Goal: Task Accomplishment & Management: Use online tool/utility

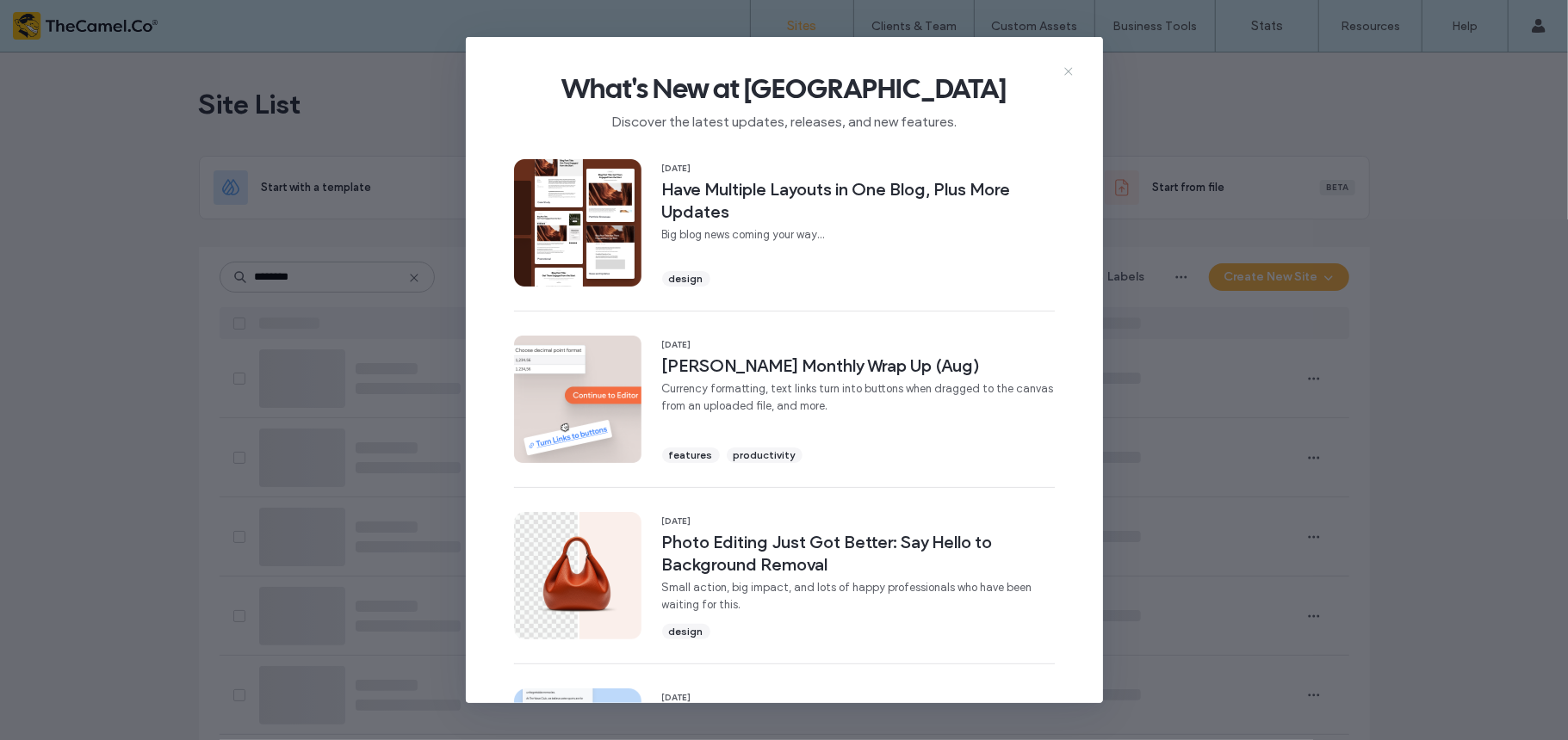
click at [1074, 69] on icon at bounding box center [1068, 71] width 14 height 14
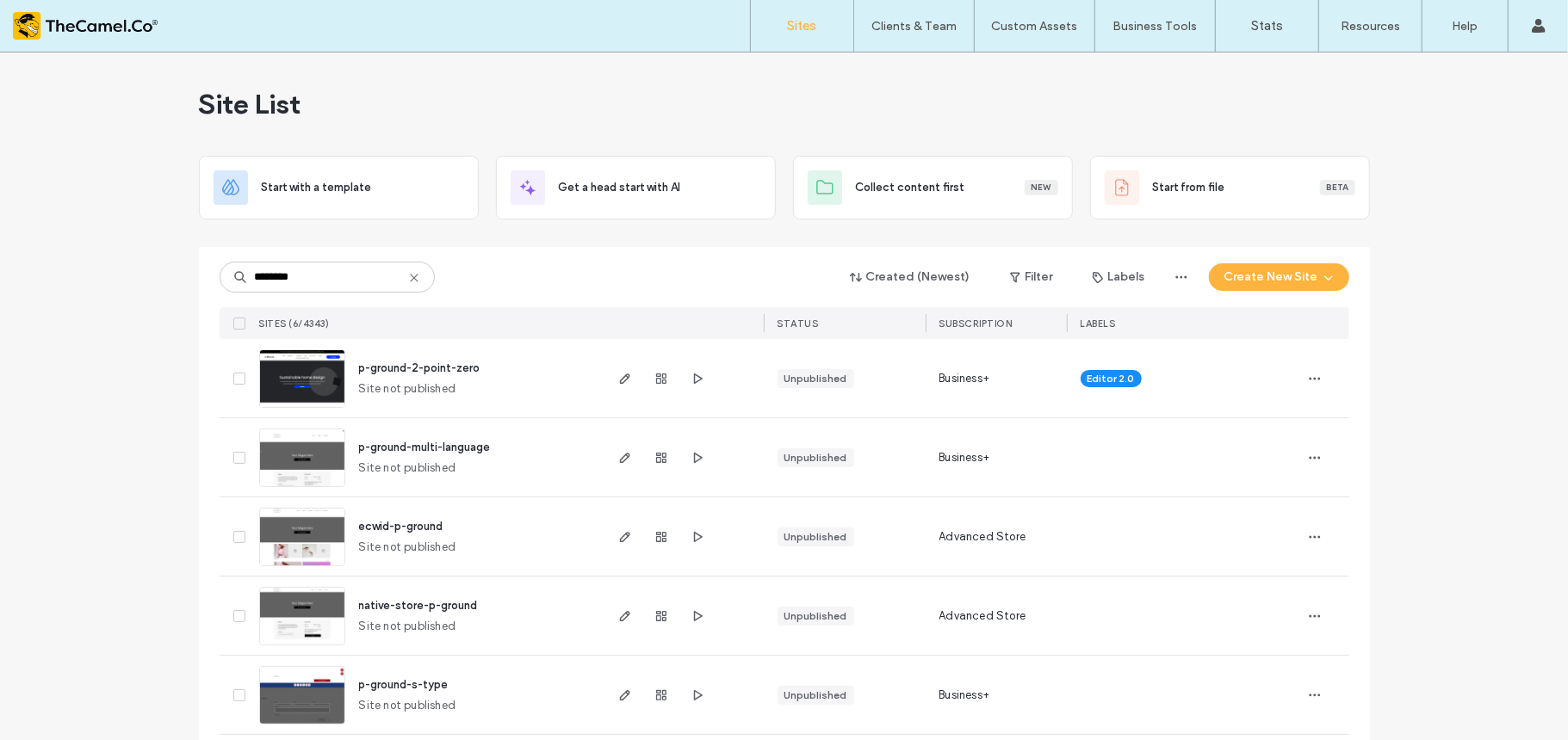
click at [0, 320] on div "Site List Start with a template Get a head start with AI Collect content first …" at bounding box center [784, 443] width 1568 height 783
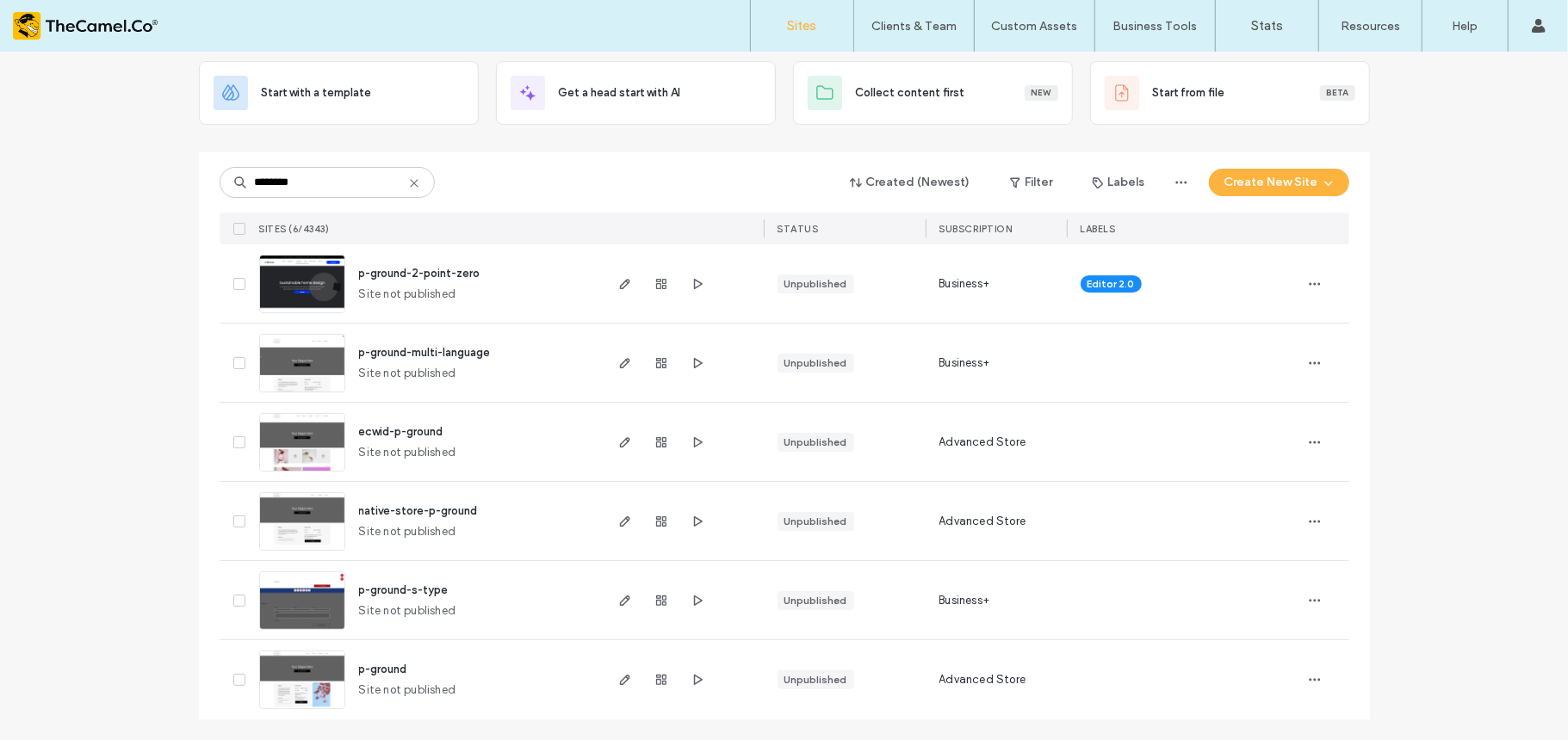
click at [315, 514] on img at bounding box center [302, 551] width 84 height 117
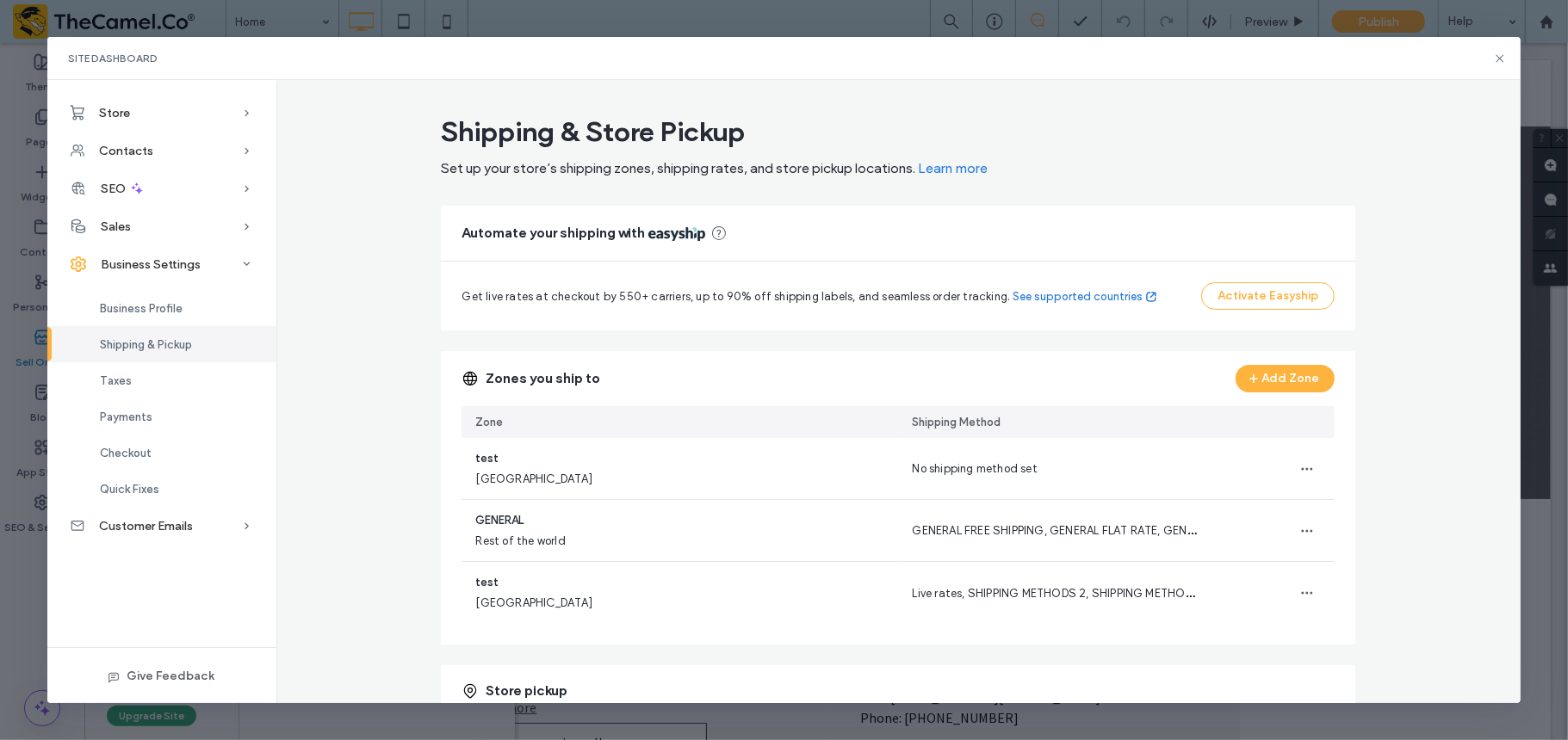
click at [332, 396] on div "Shipping & Store Pickup Set up your store’s shipping zones, shipping rates, and…" at bounding box center [899, 459] width 1245 height 703
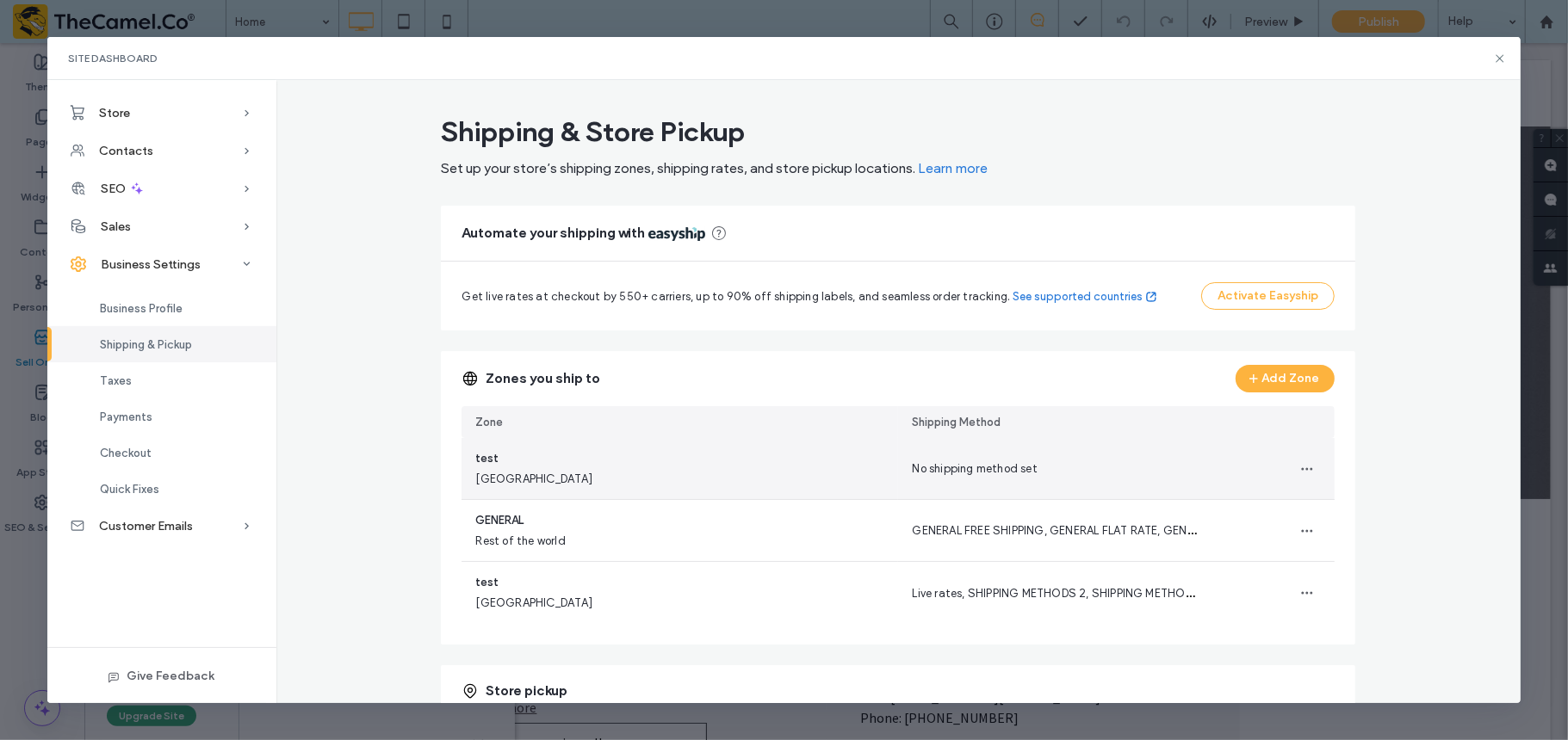
scroll to position [135, 0]
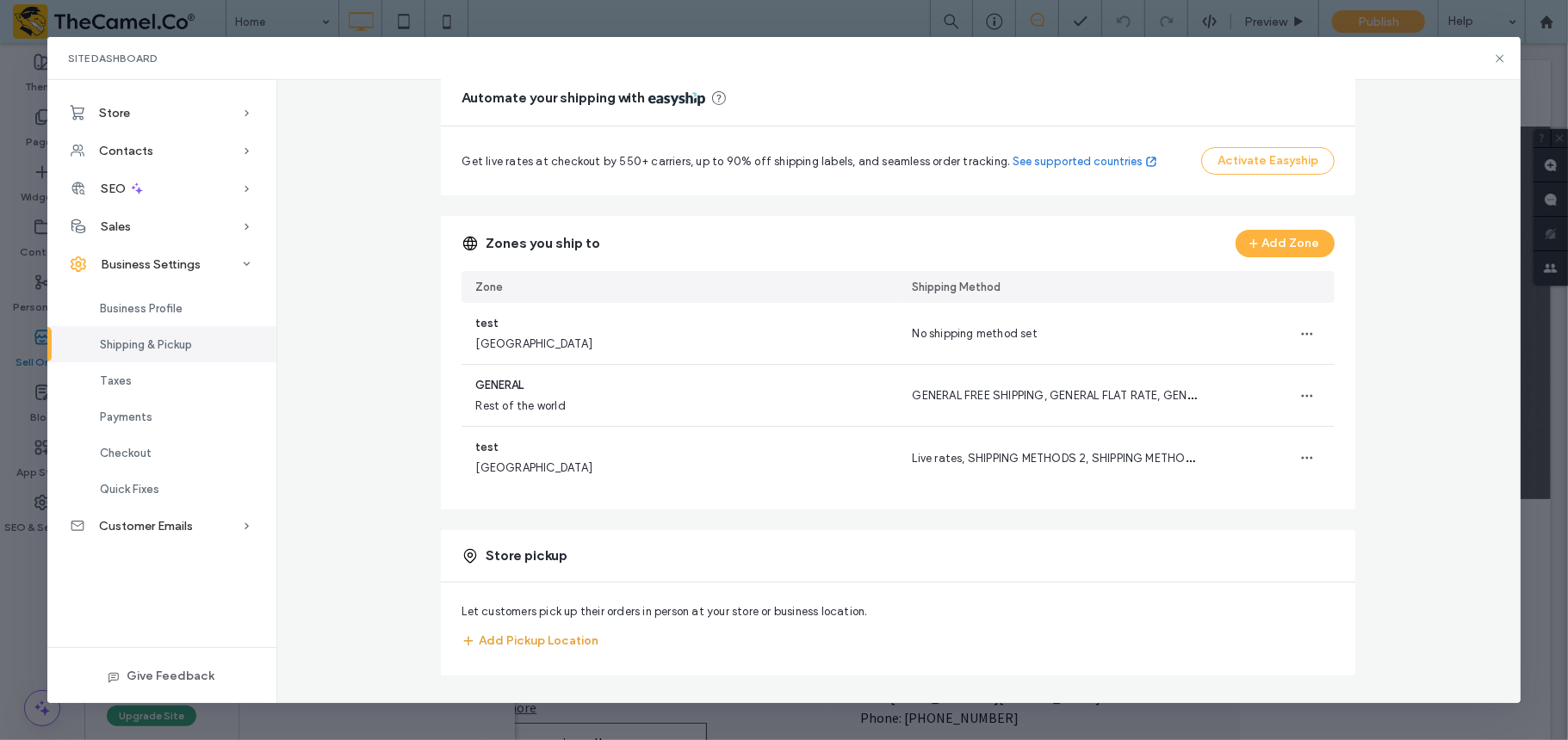
click at [512, 648] on button "Add Pickup Location" at bounding box center [530, 641] width 137 height 27
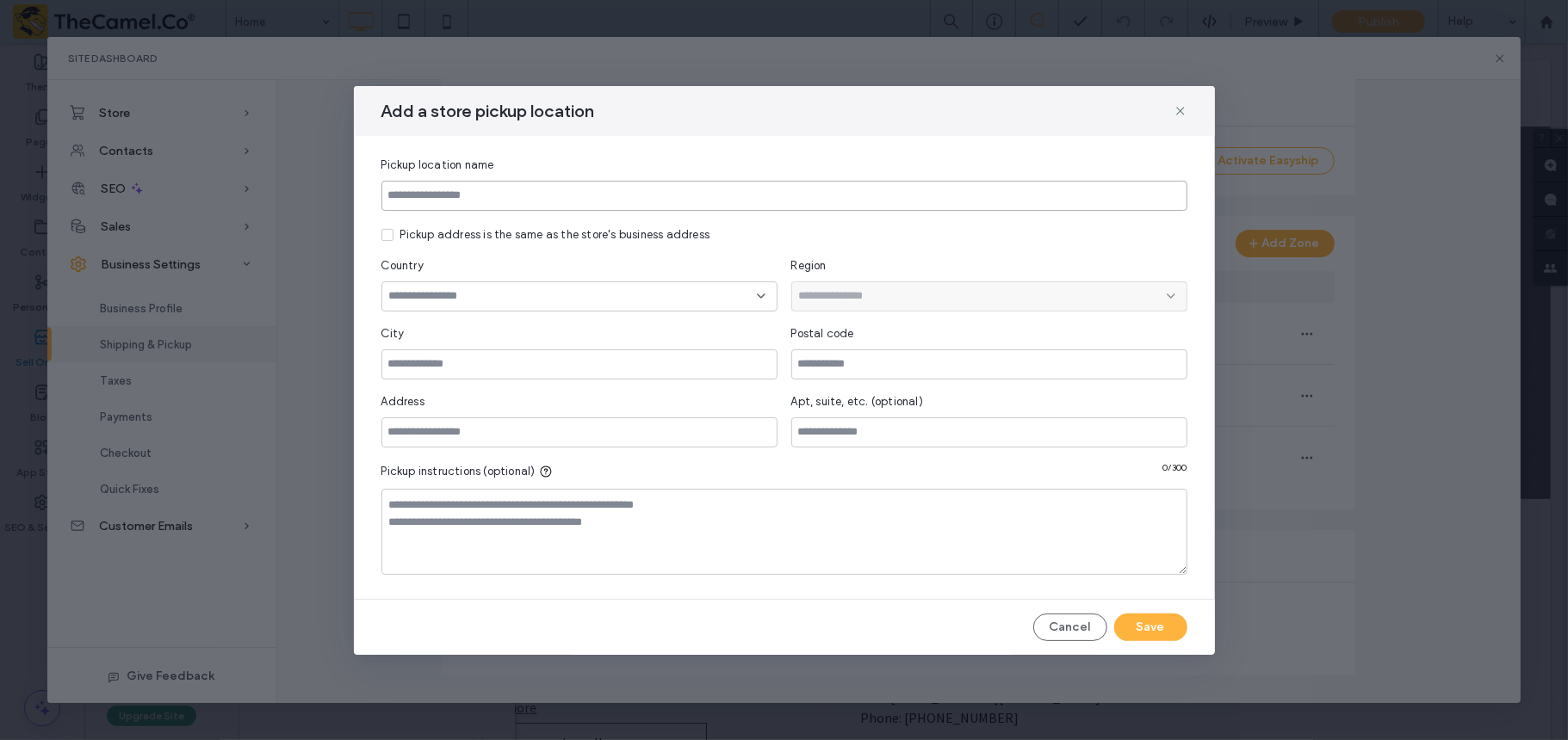
click at [531, 194] on input at bounding box center [784, 195] width 806 height 30
type input "**********"
click at [465, 310] on div at bounding box center [579, 296] width 397 height 30
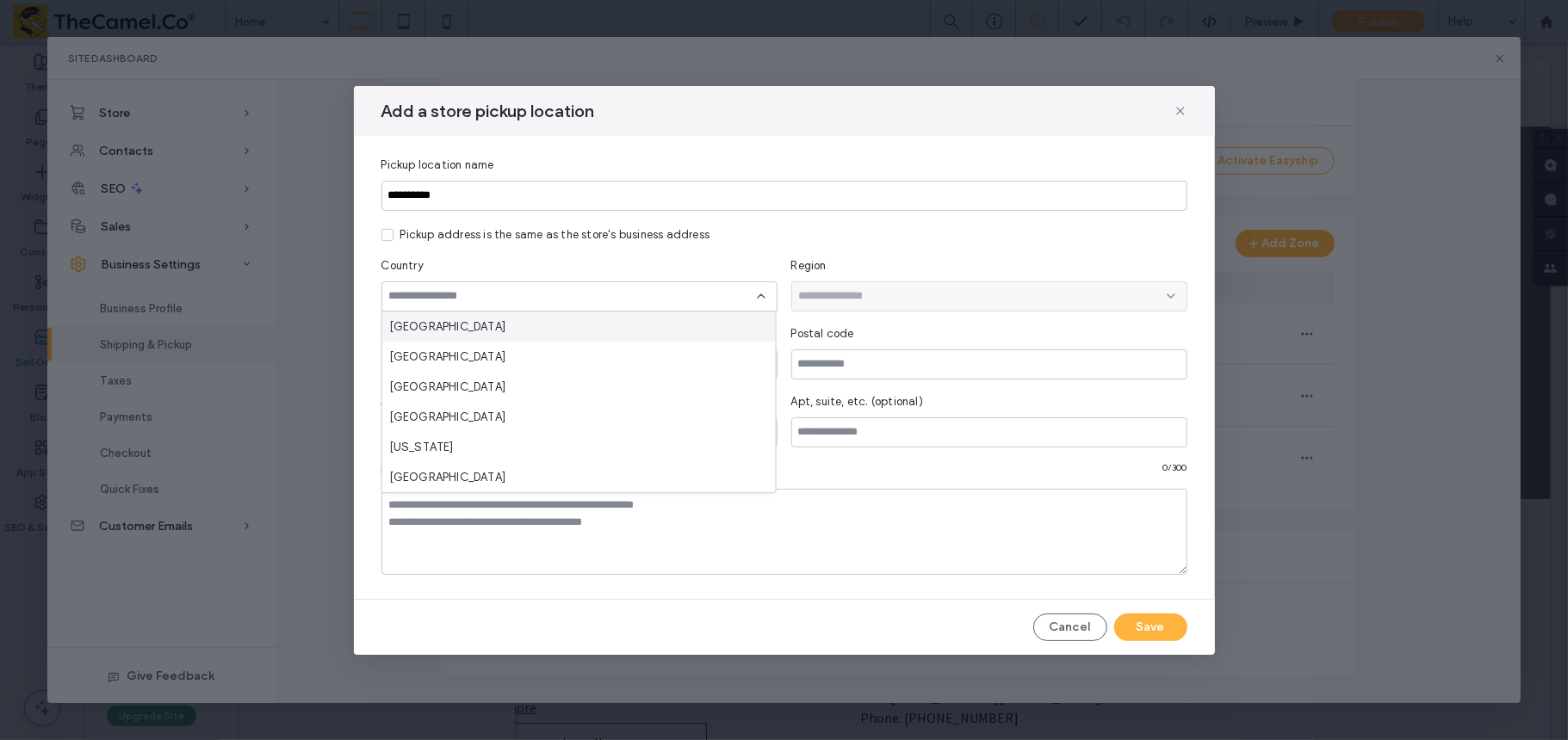
click at [387, 242] on label "Pickup address is the same as the store's business address" at bounding box center [545, 235] width 328 height 17
type input "***"
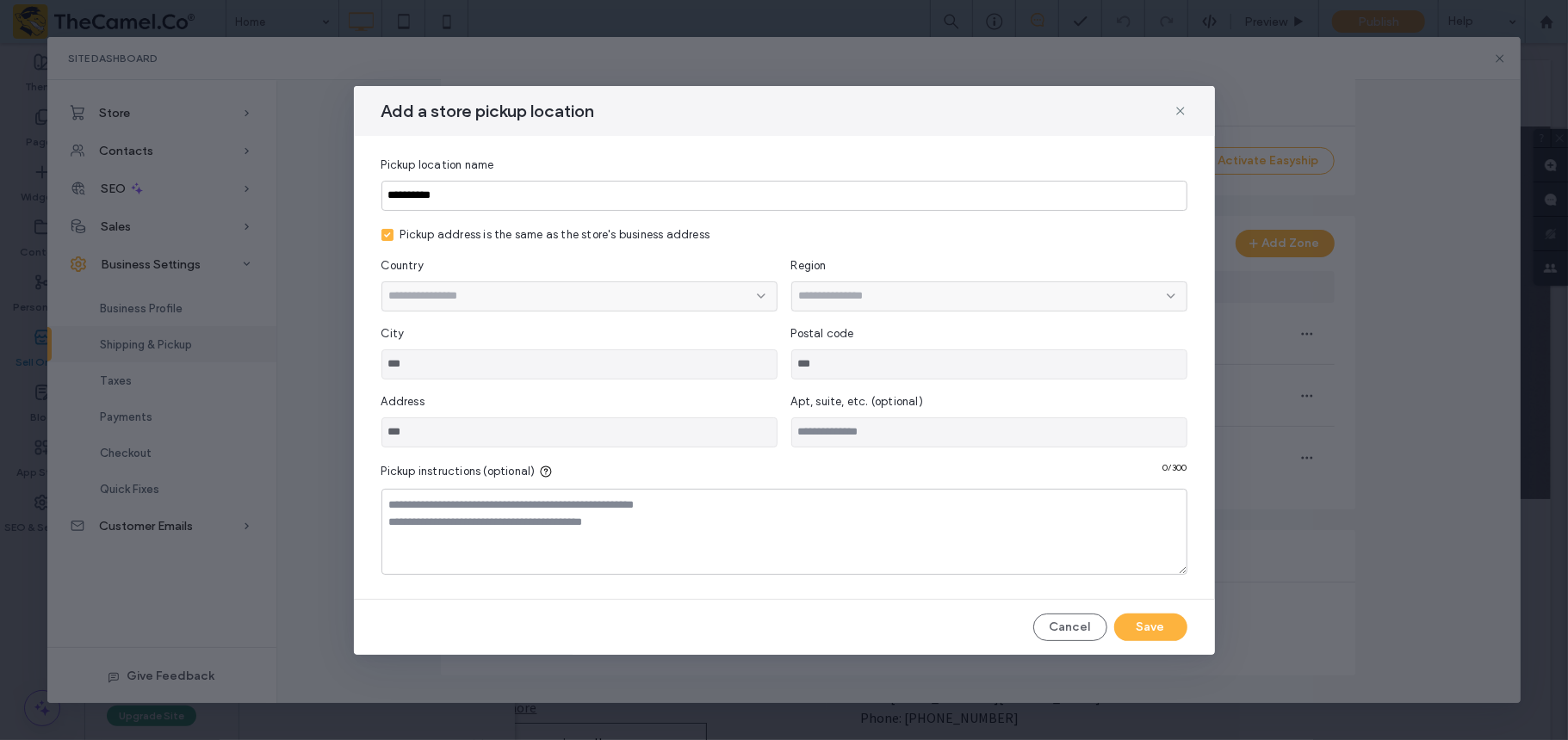
click at [610, 229] on div "Pickup address is the same as the store's business address" at bounding box center [555, 235] width 310 height 17
click at [878, 328] on div "Postal code" at bounding box center [989, 334] width 397 height 17
click at [893, 296] on div "Region" at bounding box center [989, 285] width 397 height 54
click at [896, 359] on input "***" at bounding box center [989, 364] width 397 height 30
click at [871, 527] on textarea at bounding box center [784, 531] width 806 height 86
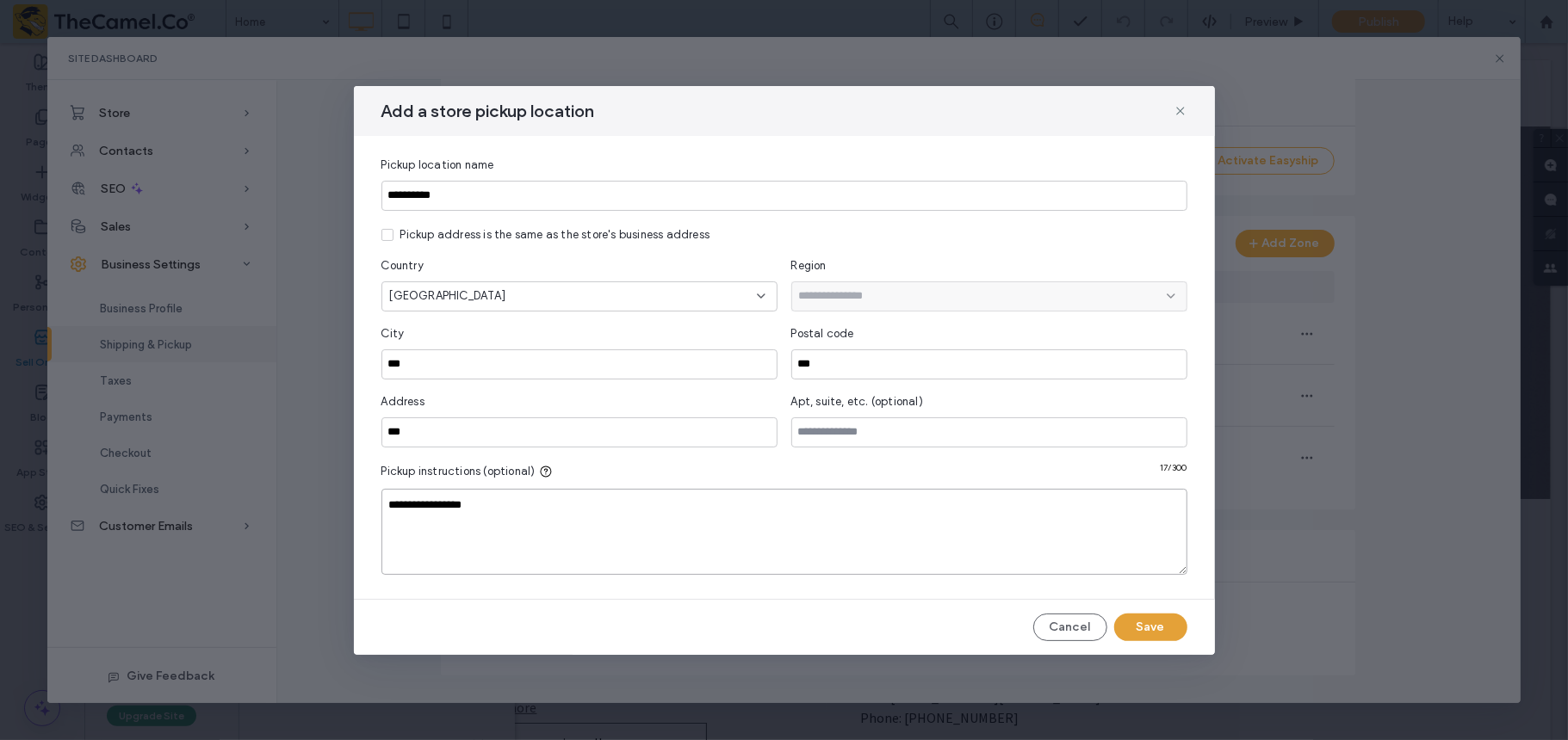
type textarea "**********"
click at [1134, 616] on button "Save" at bounding box center [1151, 628] width 74 height 27
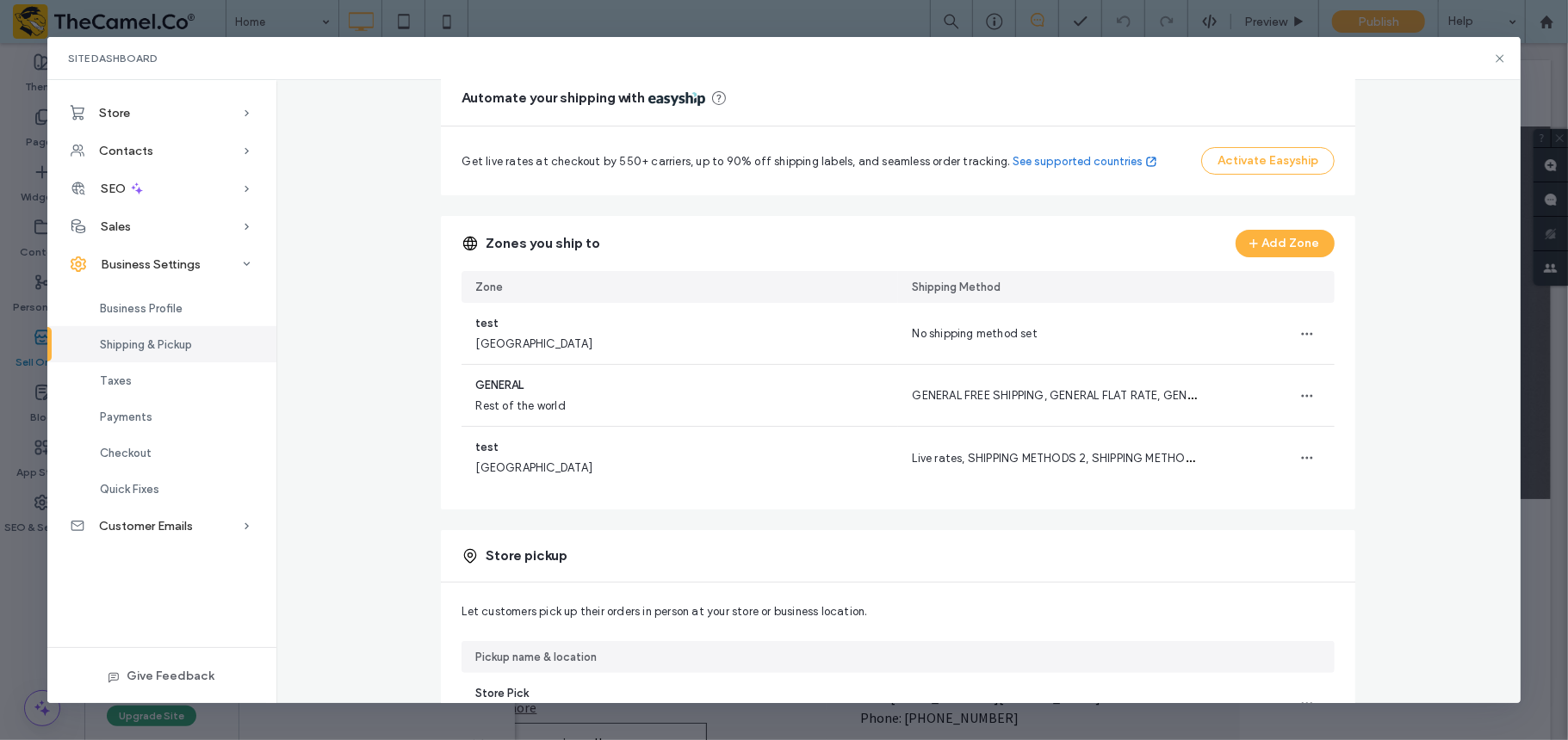
click at [356, 385] on div "The pickup location was added. Shipping & Store Pickup Set up your store’s ship…" at bounding box center [899, 388] width 1245 height 832
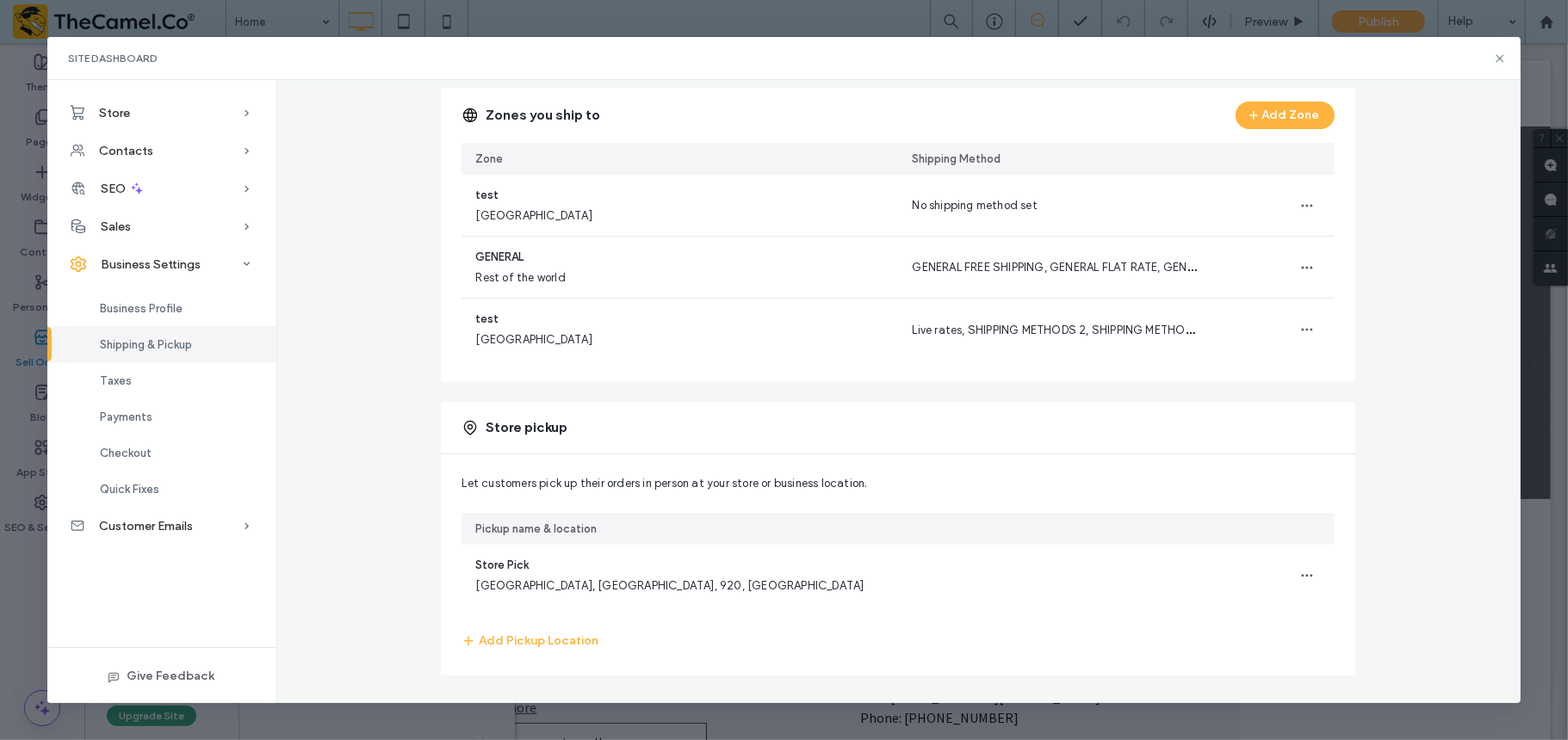
scroll to position [0, 0]
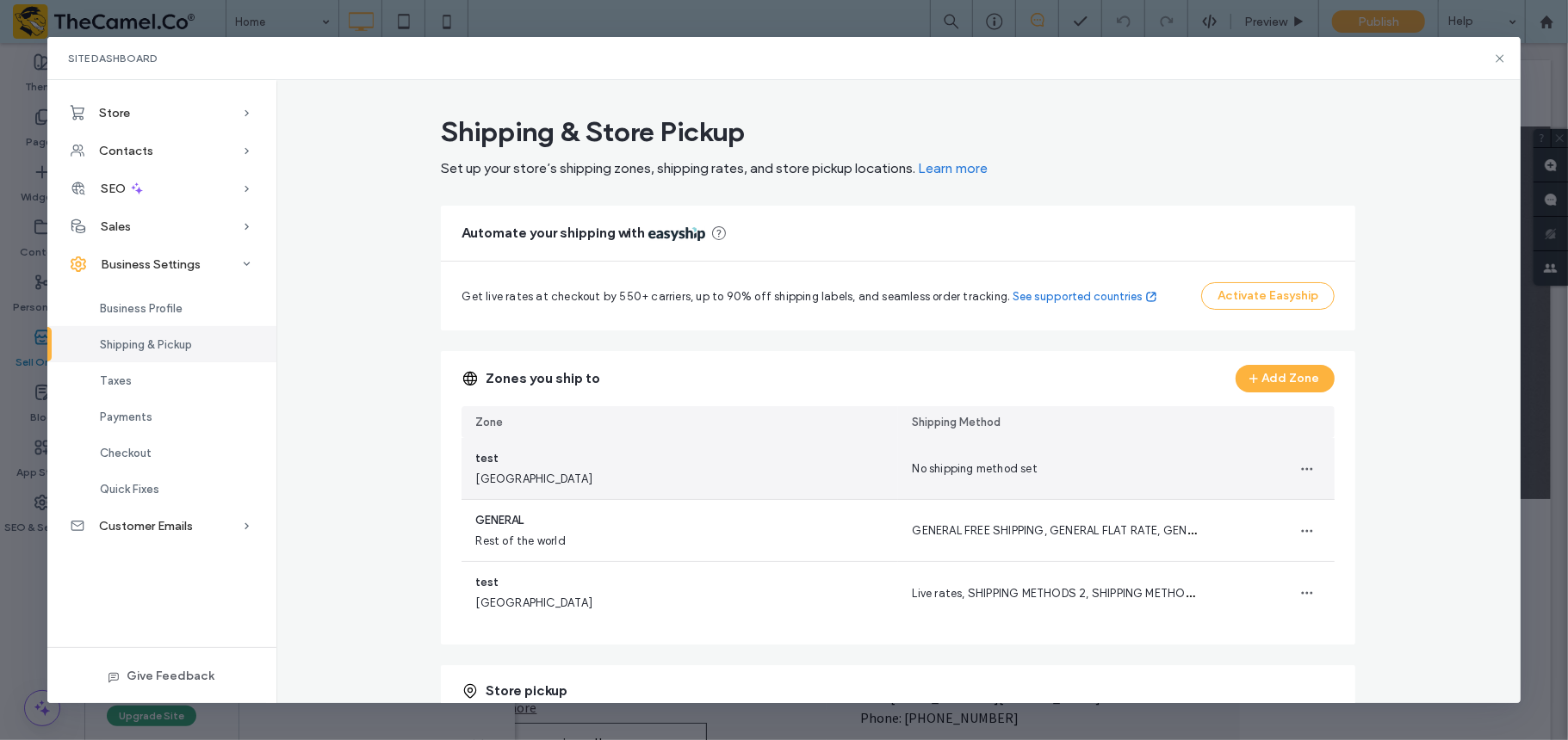
click at [700, 475] on div "test [GEOGRAPHIC_DATA]" at bounding box center [680, 468] width 436 height 61
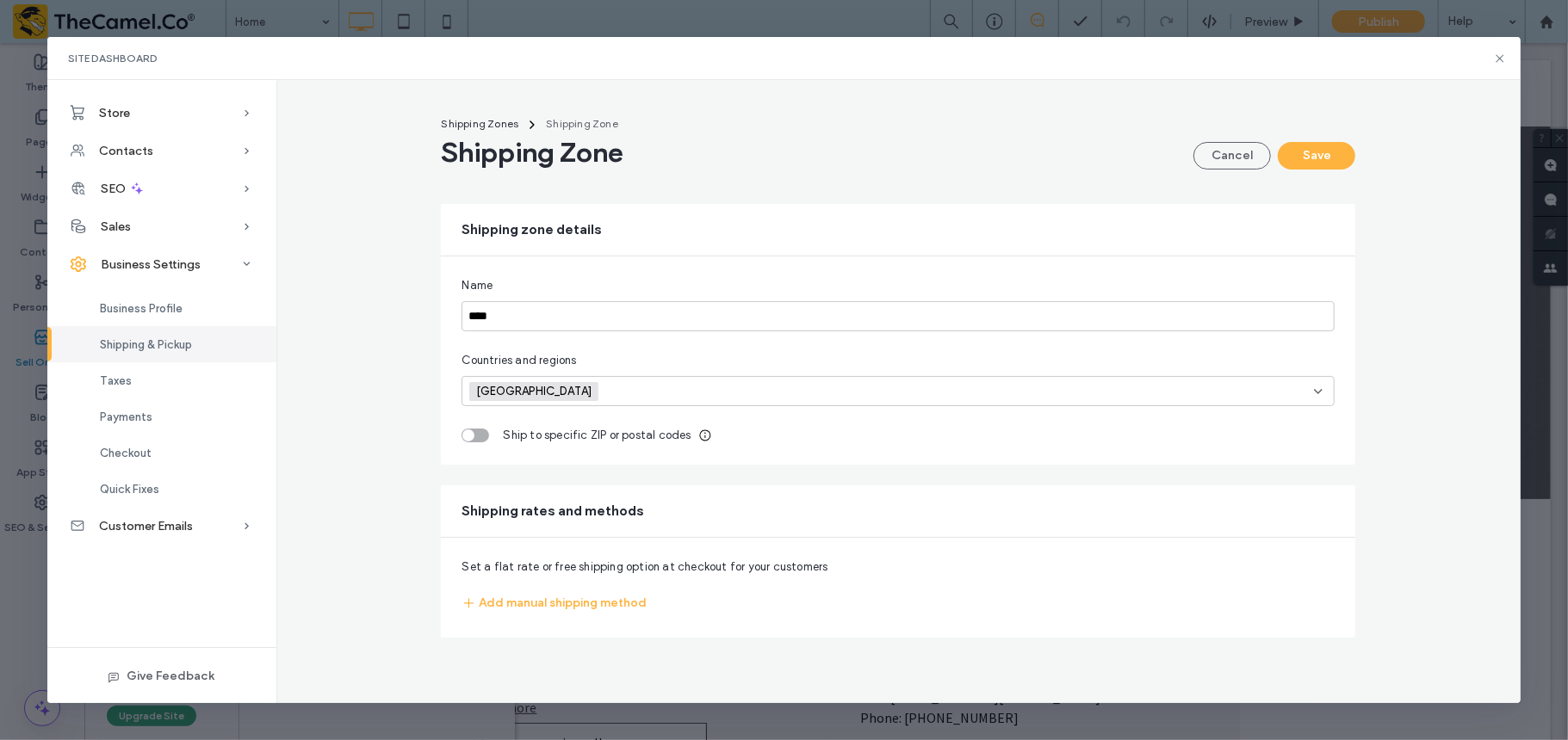
click at [346, 353] on div "Shipping Zones Shipping Zone Shipping Zone Cancel Save Shipping zone details Na…" at bounding box center [899, 373] width 1245 height 531
click at [496, 127] on span "Shipping Zones" at bounding box center [479, 123] width 77 height 13
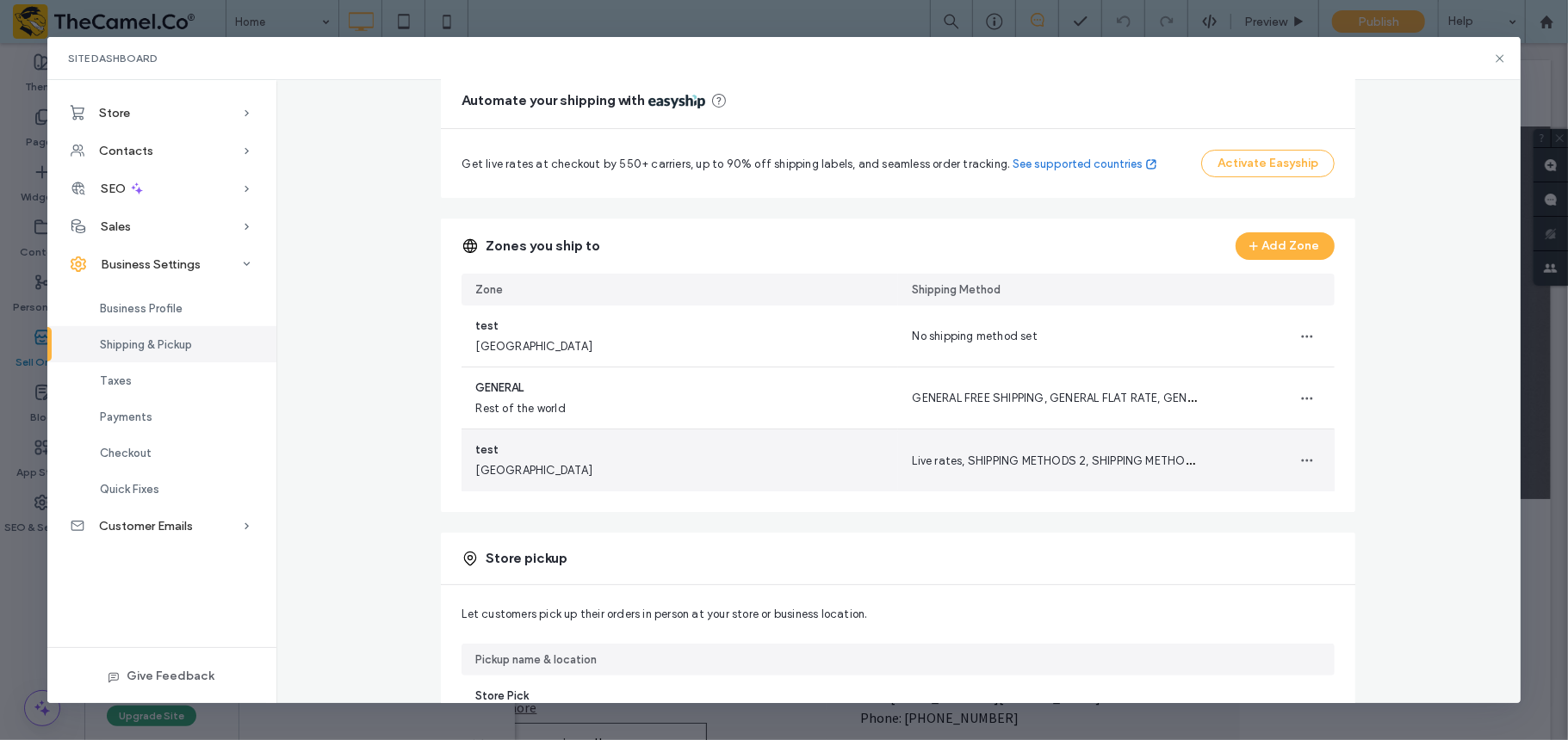
scroll to position [134, 0]
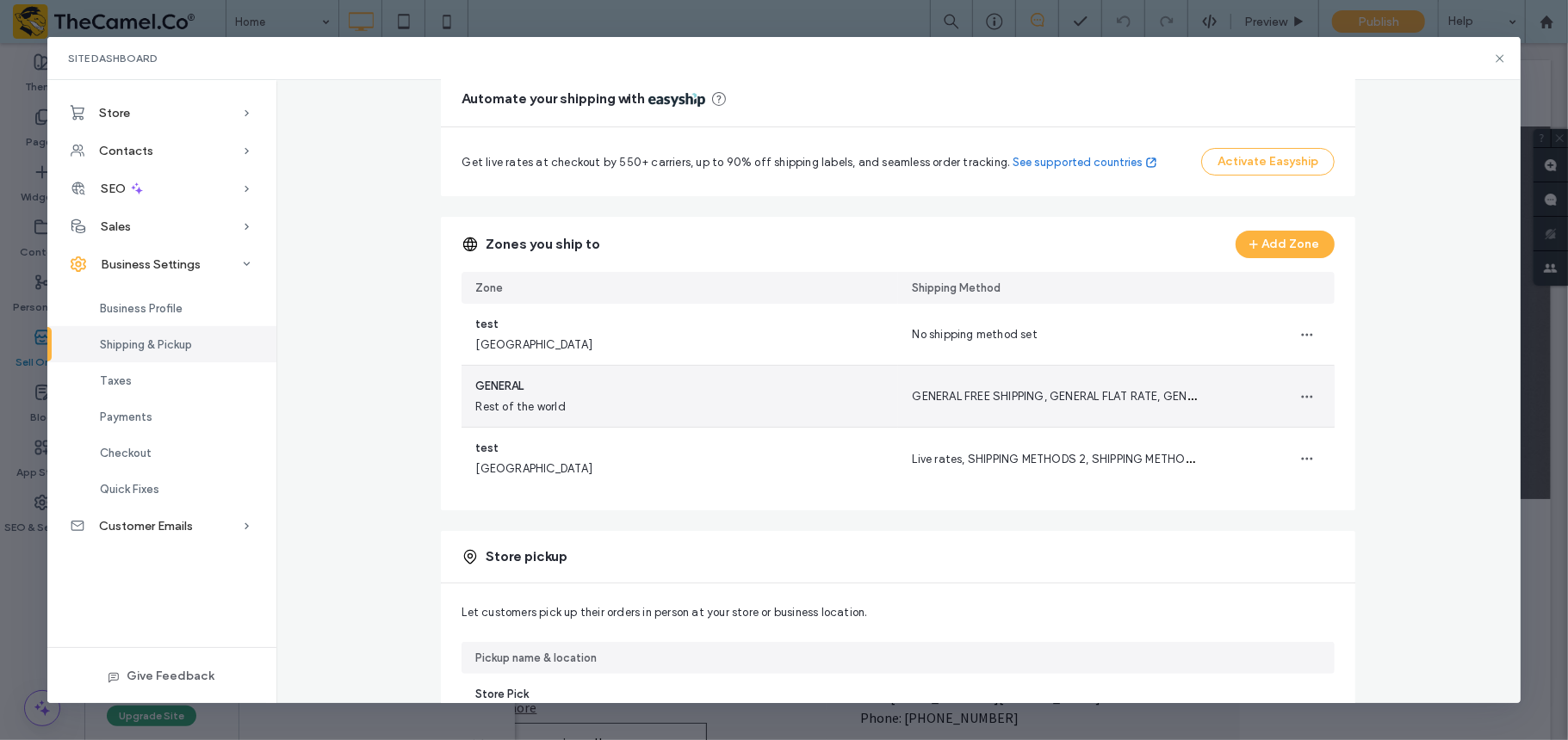
click at [632, 411] on div "GENERAL Rest of the world" at bounding box center [680, 395] width 436 height 61
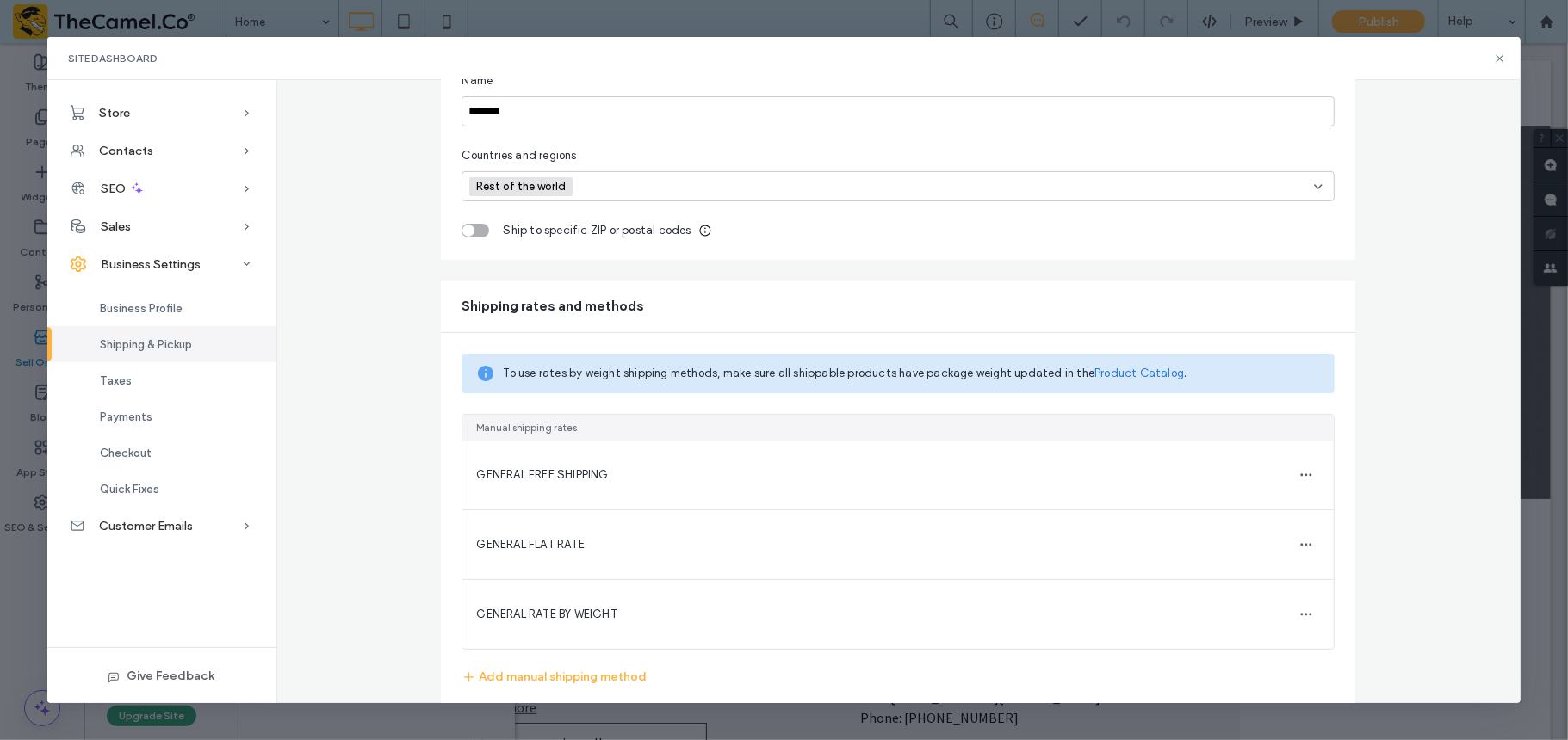
scroll to position [229, 0]
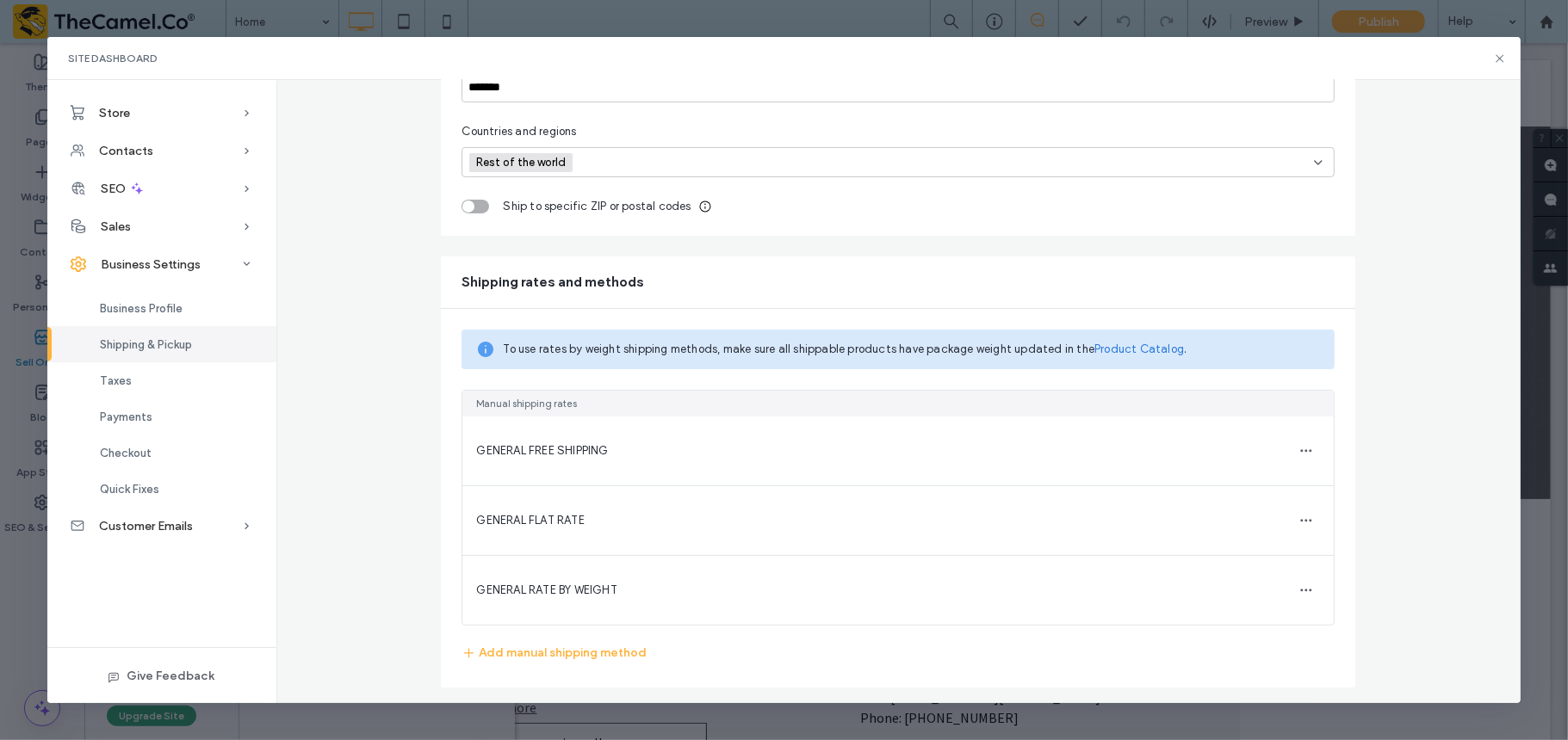
click at [549, 446] on span "GENERAL FREE SHIPPING" at bounding box center [542, 451] width 132 height 13
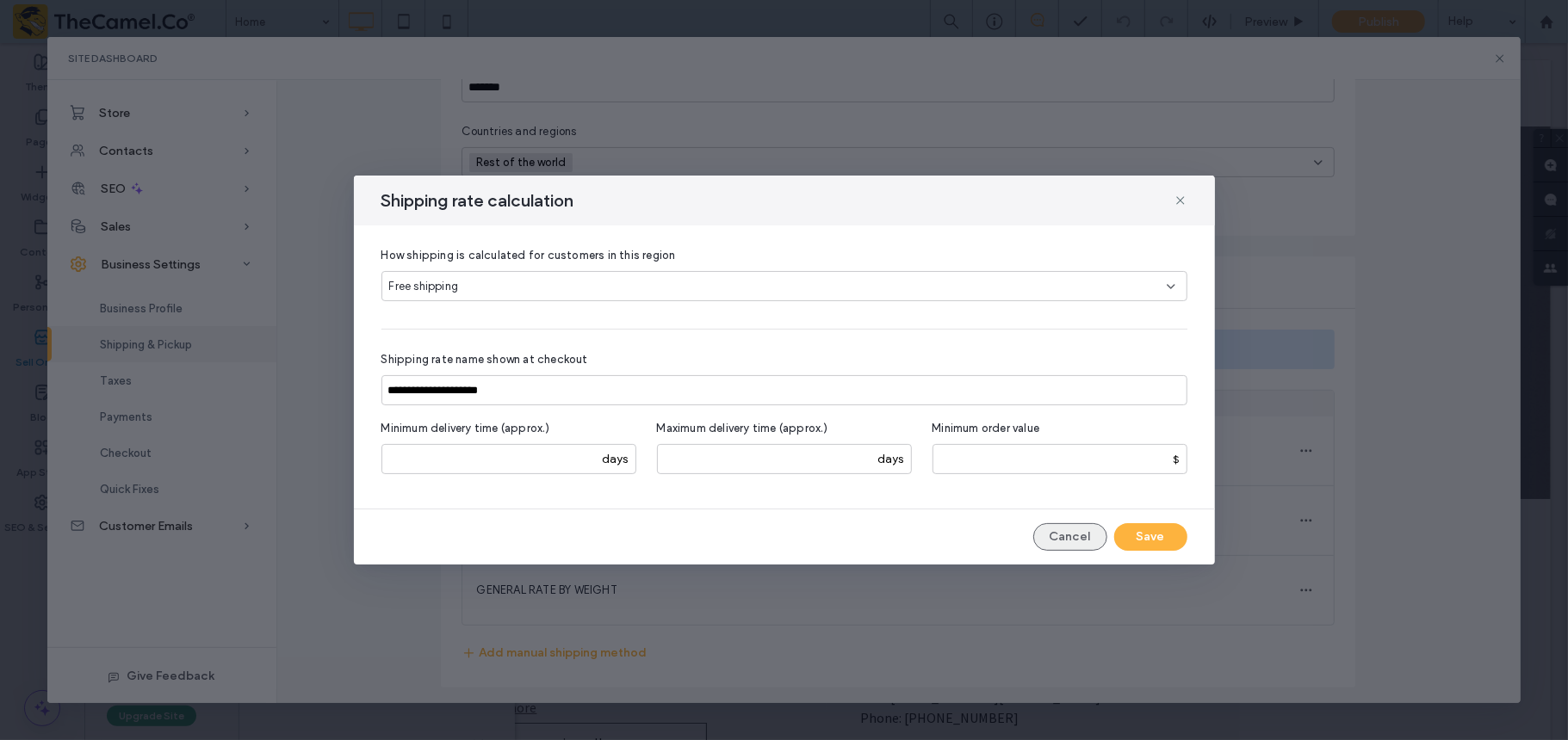
click at [1065, 525] on button "Cancel" at bounding box center [1071, 537] width 74 height 27
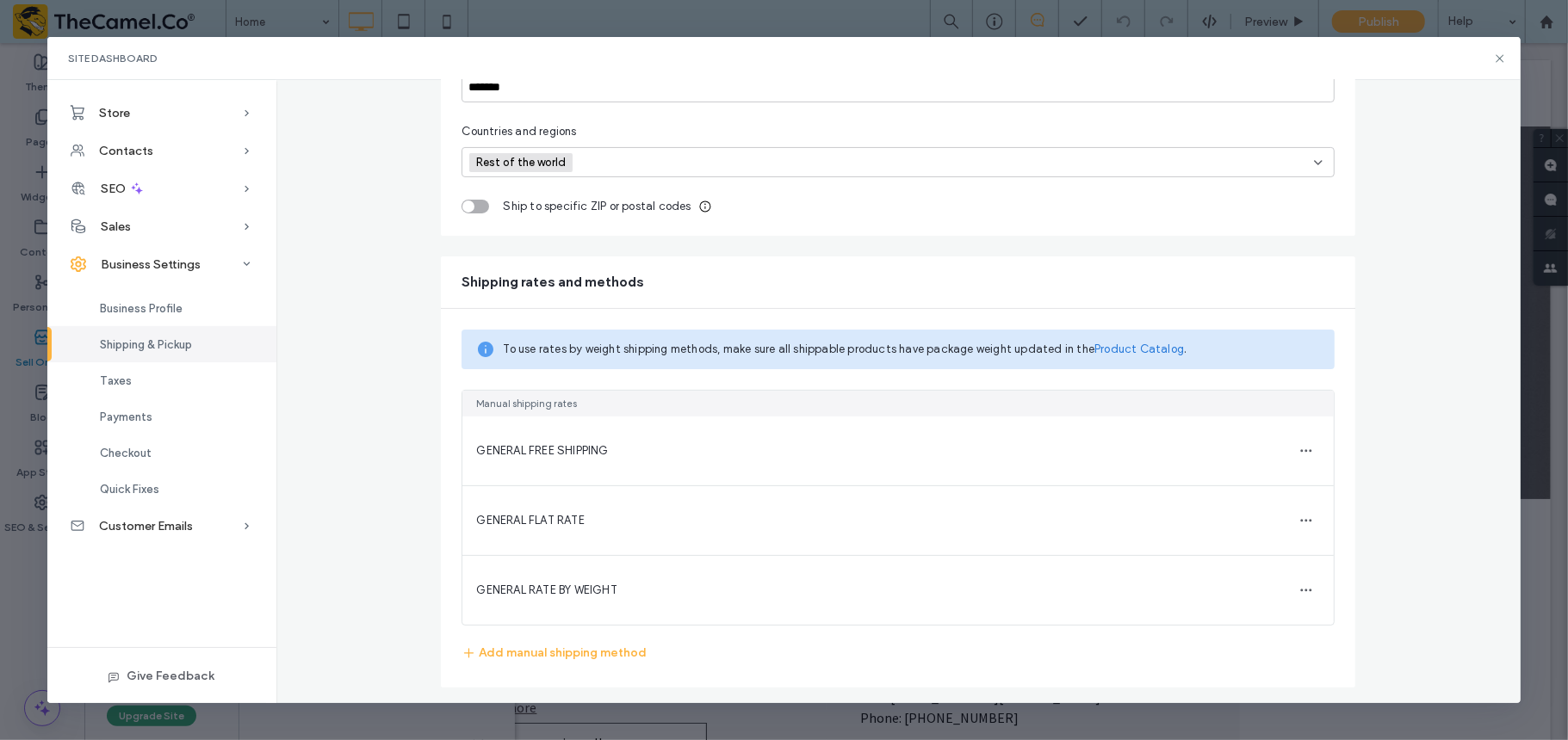
scroll to position [0, 0]
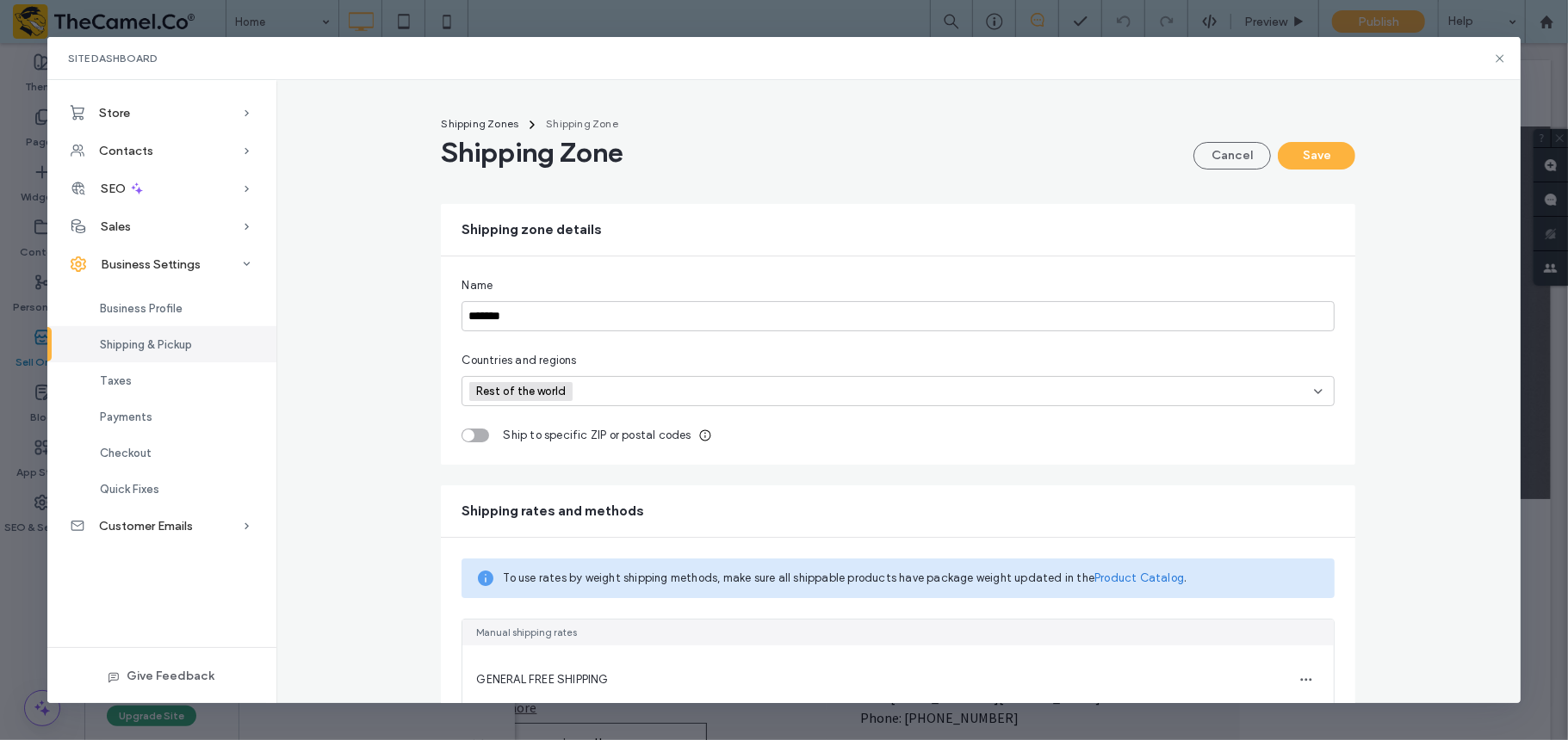
click at [577, 119] on span "Shipping Zone" at bounding box center [583, 123] width 73 height 13
click at [494, 105] on div "Shipping Zones Shipping Zone Shipping Zone Cancel Save Shipping zone details Na…" at bounding box center [899, 391] width 1245 height 623
click at [470, 139] on span "Shipping Zone" at bounding box center [532, 152] width 182 height 34
click at [485, 118] on span "Shipping Zones" at bounding box center [479, 123] width 77 height 13
